Goal: Participate in discussion: Engage in conversation with other users on a specific topic

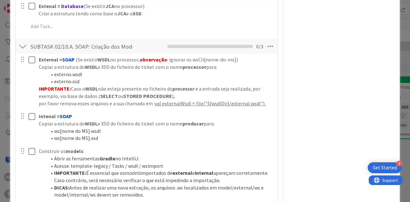
scroll to position [1185, 0]
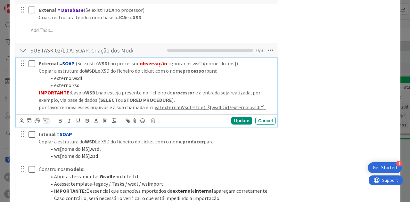
click at [33, 68] on icon at bounding box center [33, 64] width 10 height 8
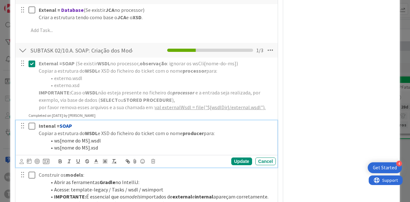
click at [30, 130] on icon at bounding box center [33, 126] width 10 height 8
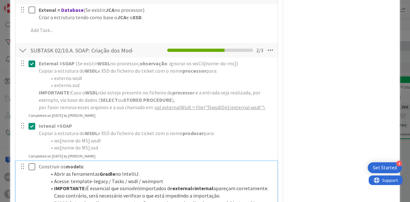
click at [29, 171] on icon at bounding box center [33, 167] width 10 height 8
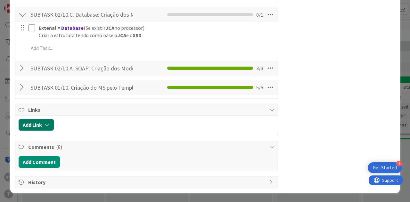
scroll to position [1019, 0]
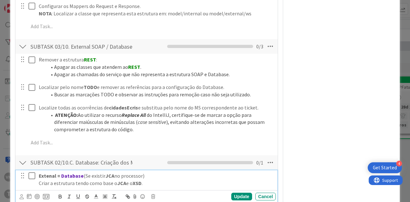
click at [31, 180] on icon at bounding box center [33, 176] width 10 height 8
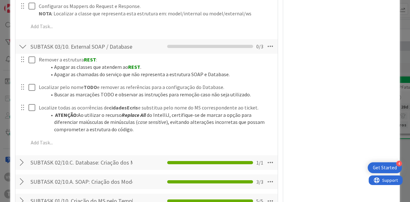
scroll to position [1051, 0]
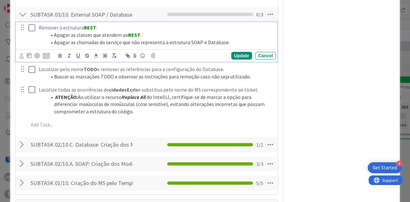
click at [35, 32] on icon at bounding box center [33, 28] width 10 height 8
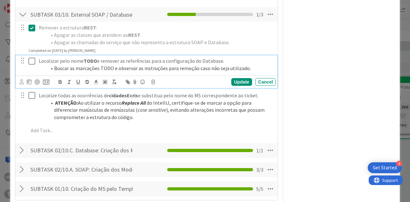
click at [33, 65] on icon at bounding box center [33, 61] width 10 height 8
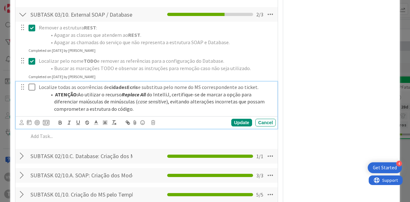
click at [29, 91] on icon at bounding box center [33, 87] width 10 height 8
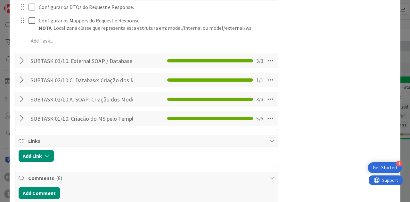
scroll to position [1016, 0]
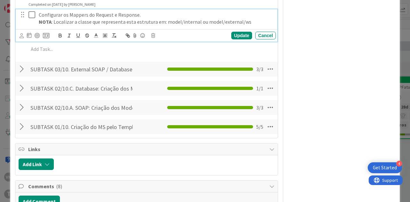
click at [32, 19] on icon at bounding box center [33, 15] width 10 height 8
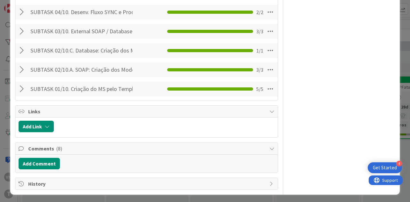
scroll to position [1000, 0]
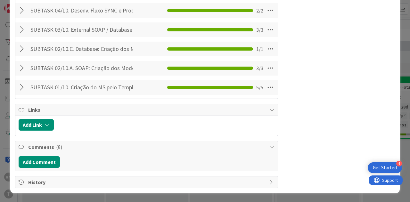
click at [19, 18] on div "SUBTASK 04/10. Desenv. Fluxo SYNC e Processor Checklist Name 45 / 64 SUBTASK 04…" at bounding box center [146, 10] width 262 height 15
click at [26, 15] on div at bounding box center [23, 11] width 8 height 12
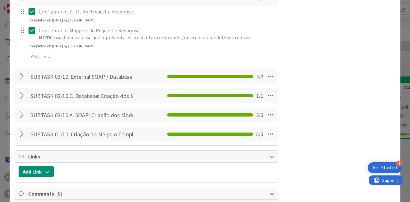
click at [30, 15] on icon at bounding box center [33, 12] width 10 height 8
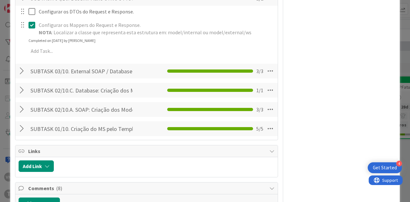
click at [31, 38] on div at bounding box center [27, 29] width 18 height 18
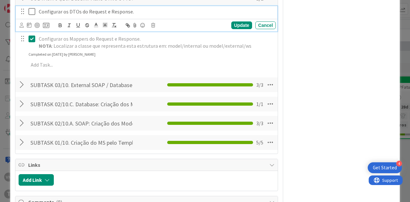
click at [31, 15] on icon at bounding box center [33, 12] width 10 height 8
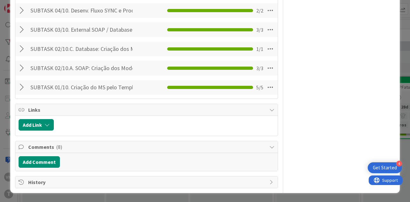
click at [26, 12] on div at bounding box center [23, 11] width 8 height 12
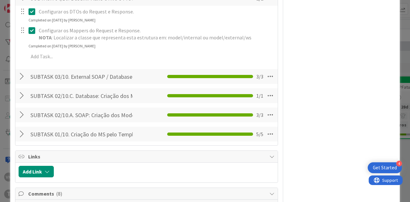
click at [30, 34] on icon at bounding box center [33, 31] width 10 height 8
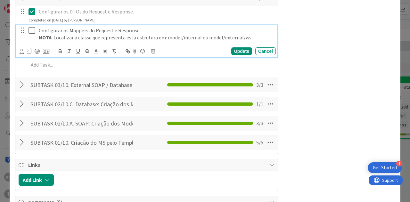
type textarea "x"
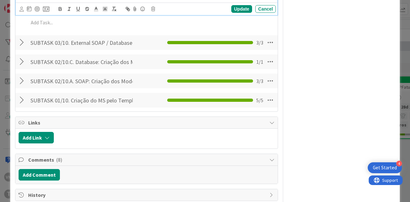
scroll to position [1064, 0]
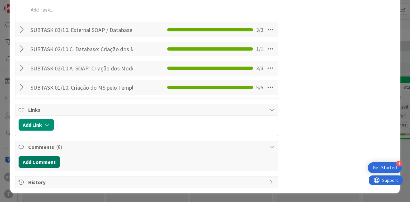
click at [42, 164] on button "Add Comment" at bounding box center [39, 162] width 41 height 12
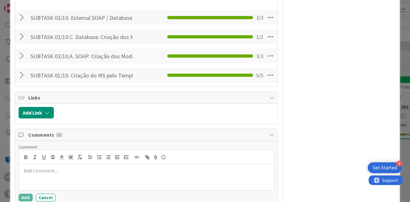
scroll to position [1099, 0]
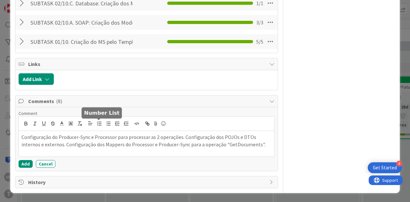
click at [95, 124] on button "button" at bounding box center [99, 124] width 9 height 8
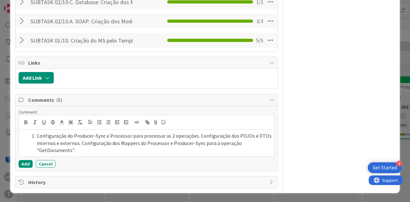
click at [196, 138] on li "Configuração do Producer-Sync e Processor para processar as 2 operações. Config…" at bounding box center [150, 143] width 242 height 22
click at [149, 145] on li "Configuração dos POJOs e DTOs internos e externos. Configuração dos Mappers do …" at bounding box center [150, 147] width 242 height 14
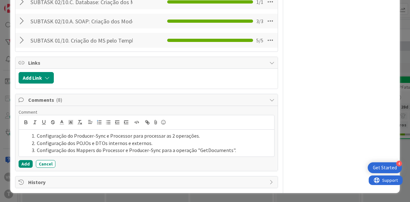
click at [233, 152] on li "Configuração dos Mappers do Processor e Producer-Sync para a operação "GetDocum…" at bounding box center [150, 150] width 242 height 7
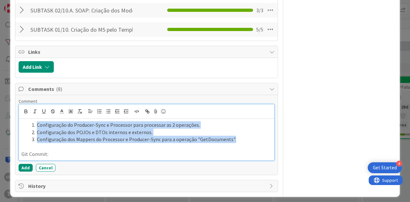
drag, startPoint x: 232, startPoint y: 153, endPoint x: 38, endPoint y: 136, distance: 195.4
click at [38, 136] on ol "Configuração do Producer-Sync e Processor para processar as 2 operações. Config…" at bounding box center [146, 132] width 250 height 22
copy ol "Configuração do Producer-Sync e Processor para processar as 2 operações. Config…"
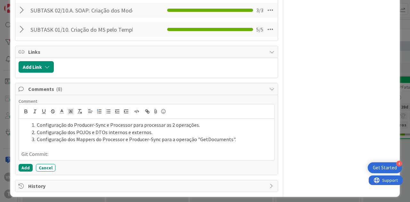
click at [61, 172] on div "Comment Configuração do Producer-Sync e Processor para processar as 2 operações…" at bounding box center [147, 134] width 256 height 73
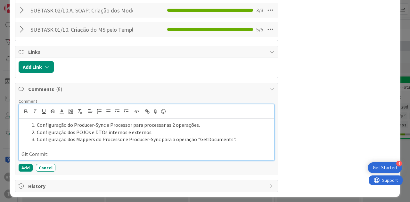
click at [60, 160] on div "Configuração do Producer-Sync e Processor para processar as 2 operações. Config…" at bounding box center [146, 140] width 255 height 42
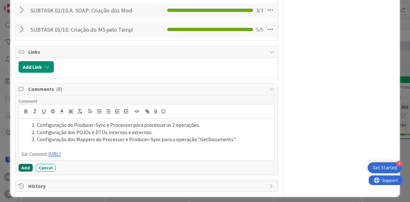
click at [28, 172] on button "Add" at bounding box center [26, 168] width 14 height 8
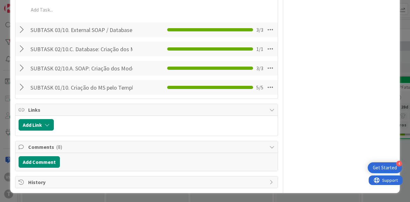
type textarea "x"
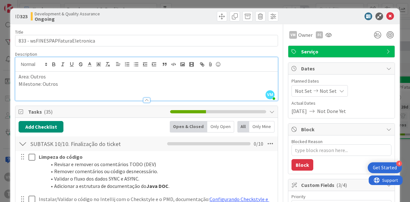
scroll to position [0, 0]
